Goal: Information Seeking & Learning: Compare options

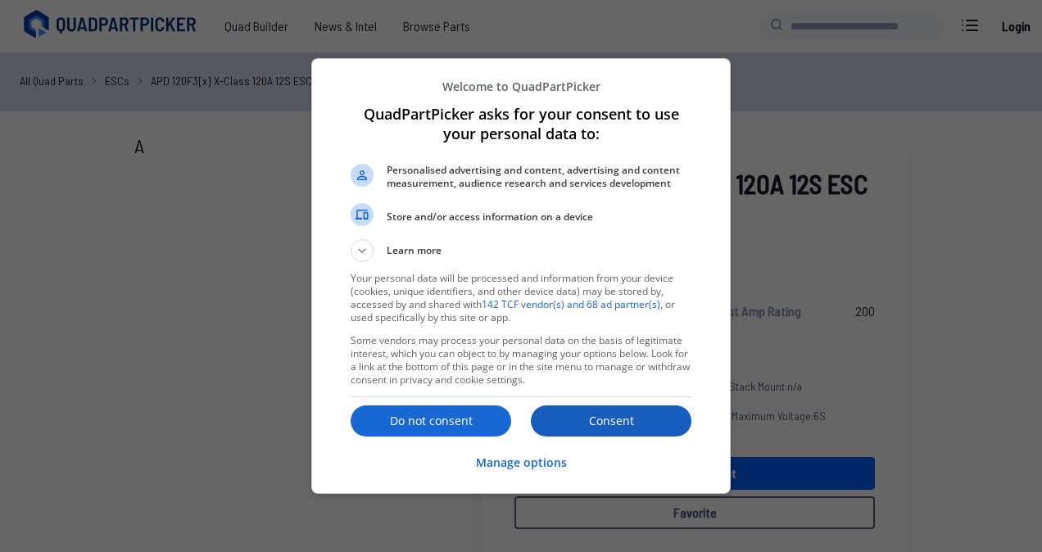
click at [596, 427] on p "Consent" at bounding box center [611, 421] width 161 height 16
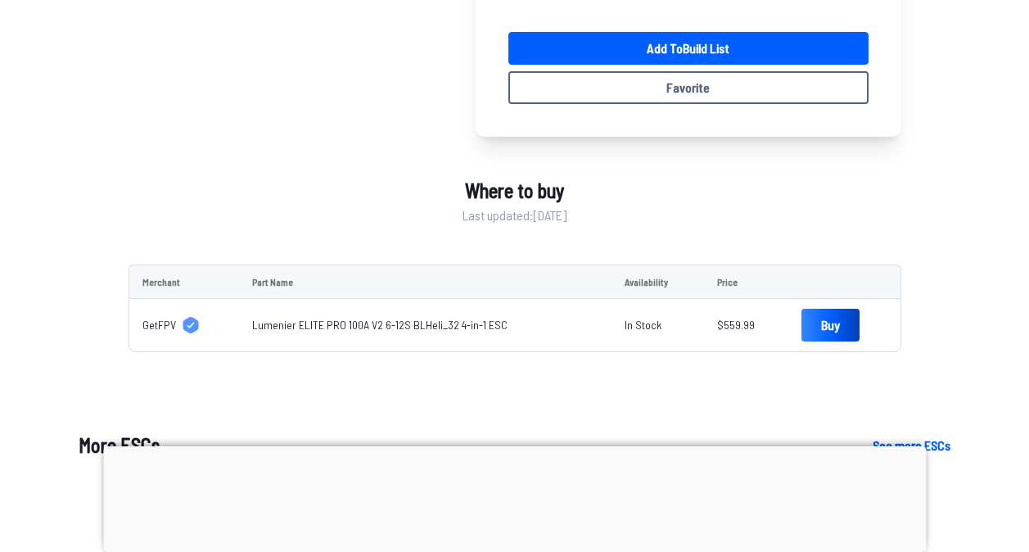
scroll to position [493, 0]
